Goal: Task Accomplishment & Management: Manage account settings

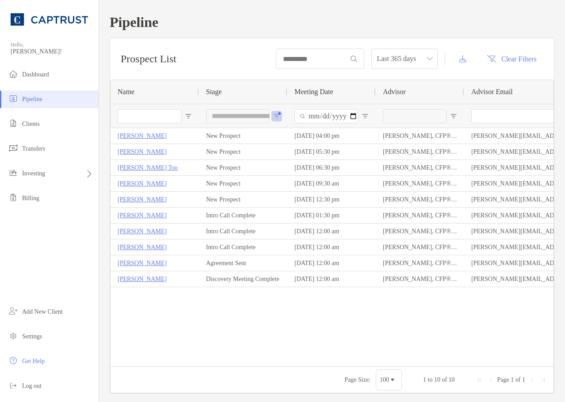
click at [254, 65] on div "Prospect List Last 365 days Clear Filters" at bounding box center [332, 59] width 444 height 42
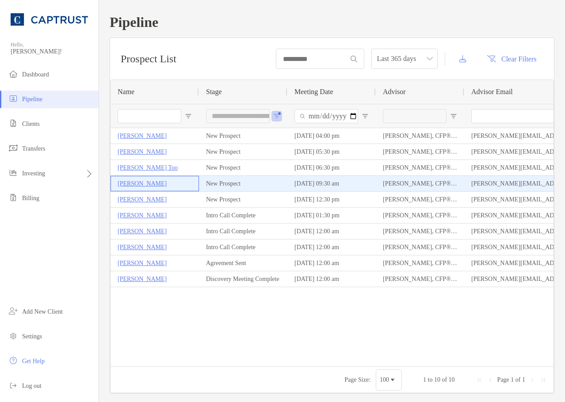
click at [136, 187] on p "[PERSON_NAME]" at bounding box center [142, 183] width 49 height 11
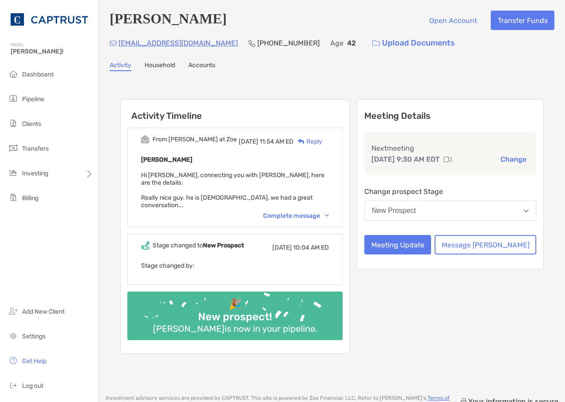
click at [310, 212] on div "Complete message" at bounding box center [296, 216] width 66 height 8
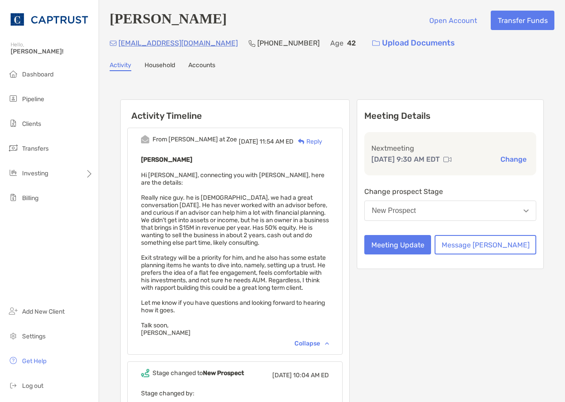
drag, startPoint x: 473, startPoint y: 324, endPoint x: 363, endPoint y: 399, distance: 133.2
click at [473, 324] on div "Meeting Details Next meeting Oct 1, 9:30 AM EDT Change Change prospect Stage Ne…" at bounding box center [450, 291] width 187 height 383
drag, startPoint x: 535, startPoint y: 330, endPoint x: 452, endPoint y: 352, distance: 85.8
click at [475, 367] on div "Meeting Details Next meeting Oct 1, 9:30 AM EDT Change Change prospect Stage Ne…" at bounding box center [450, 291] width 187 height 383
click at [234, 202] on span "Hi Veronica, connecting you with Doug, here are the details: Really nice guy. h…" at bounding box center [235, 254] width 188 height 165
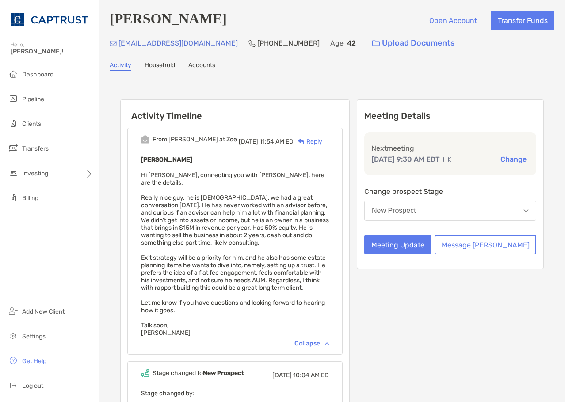
click at [244, 76] on div "Doug Chadwick Open Account Transfer Funds dougchadwick1@gmail.com (973) 534-312…" at bounding box center [332, 257] width 466 height 514
drag, startPoint x: 501, startPoint y: 92, endPoint x: 501, endPoint y: 142, distance: 50.0
click at [501, 93] on div "Activity Timeline From Paul at Zoe Thu, Sep 25 11:54 AM ED Reply Doug Chadwick …" at bounding box center [332, 292] width 424 height 402
click at [431, 245] on button "Meeting Update" at bounding box center [397, 244] width 67 height 19
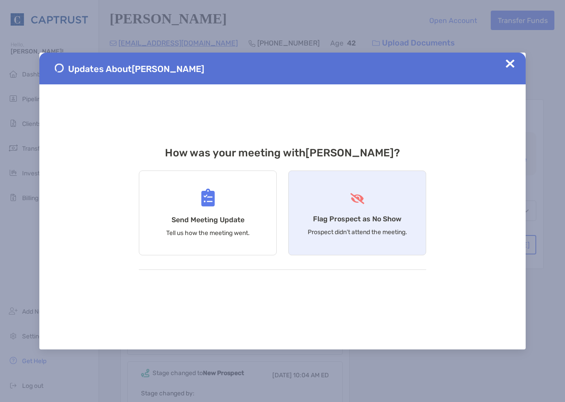
click at [345, 206] on div "Flag Prospect as No Show Prospect didn’t attend the meeting." at bounding box center [357, 213] width 138 height 85
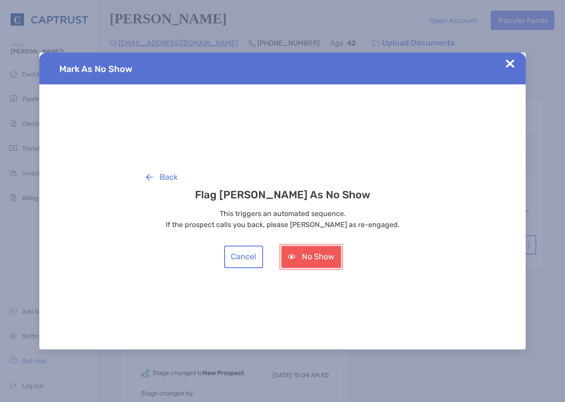
click at [314, 257] on button "No Show" at bounding box center [311, 257] width 60 height 23
